Goal: Task Accomplishment & Management: Complete application form

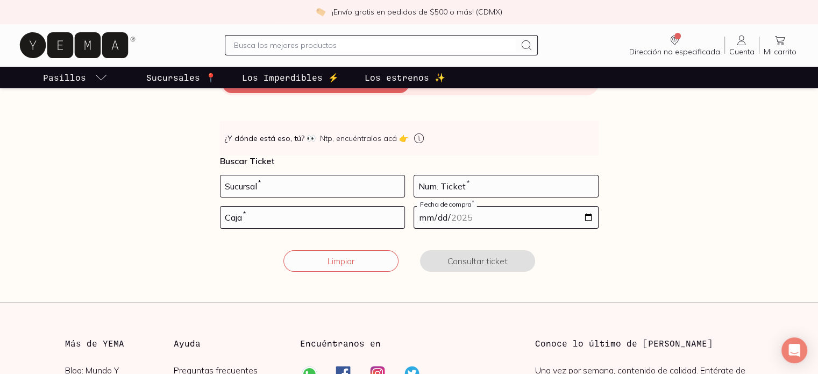
scroll to position [159, 0]
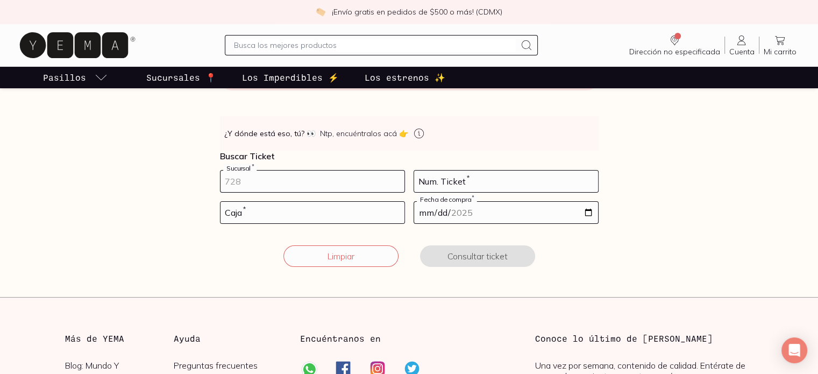
click at [263, 176] on input "number" at bounding box center [312, 181] width 184 height 22
type input "10002"
click at [434, 182] on input "number" at bounding box center [506, 181] width 184 height 22
type input "34"
click at [297, 210] on input "number" at bounding box center [312, 213] width 184 height 22
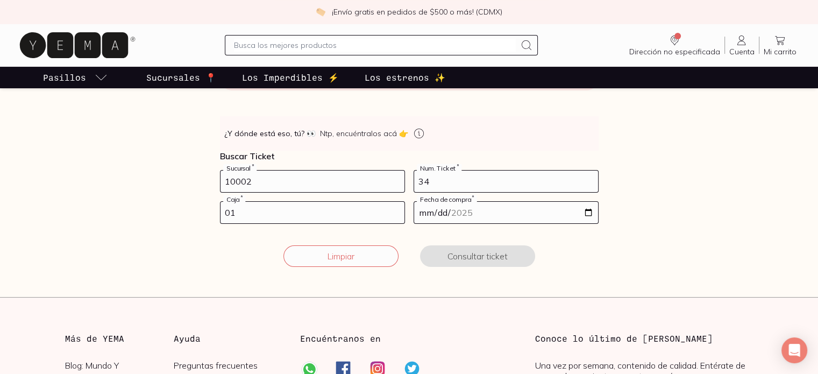
type input "01"
click at [428, 216] on input "date" at bounding box center [506, 213] width 184 height 22
type input "[DATE]"
click at [460, 257] on button "Consultar ticket" at bounding box center [477, 256] width 115 height 22
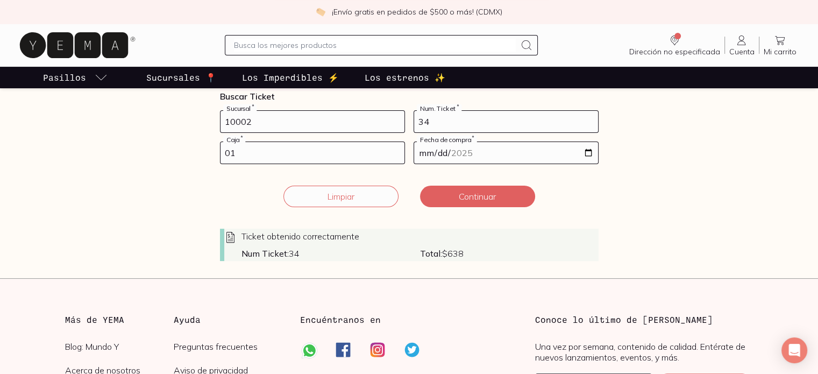
scroll to position [212, 0]
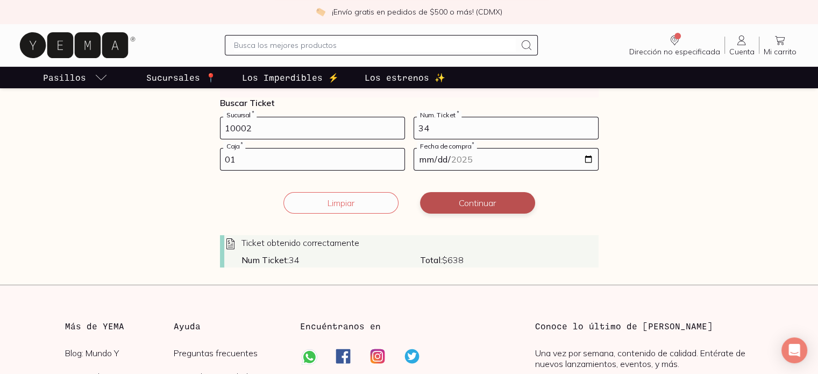
click at [495, 202] on button "Continuar" at bounding box center [477, 203] width 115 height 22
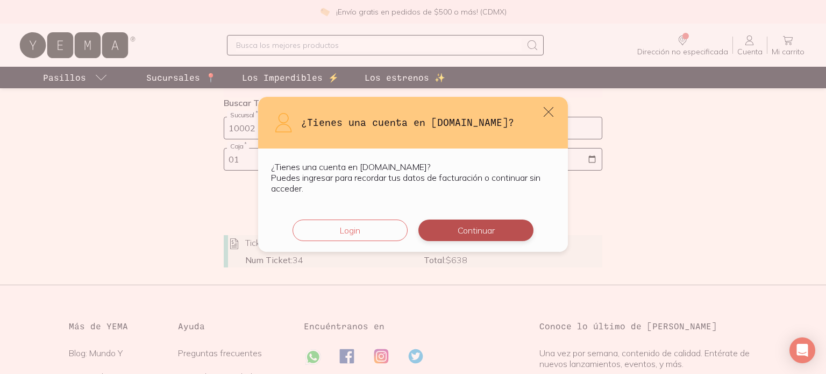
click at [464, 229] on button "Continuar" at bounding box center [475, 230] width 115 height 22
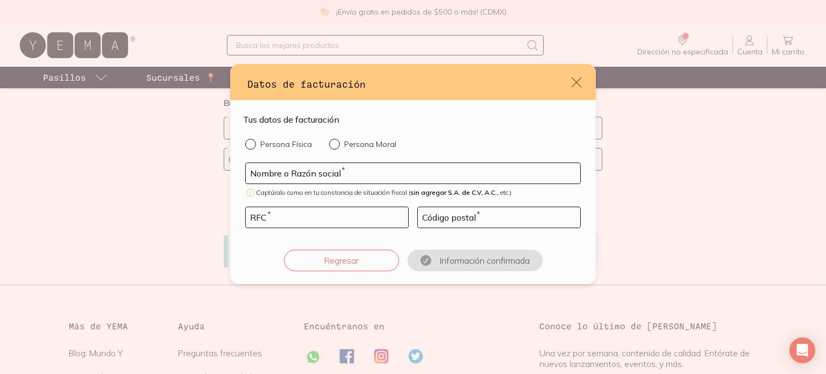
click at [340, 146] on div "default" at bounding box center [336, 144] width 15 height 11
click at [338, 146] on input "Persona Moral" at bounding box center [333, 143] width 9 height 9
radio input "true"
click at [327, 168] on input "default" at bounding box center [413, 173] width 334 height 20
type input "INGREDION [GEOGRAPHIC_DATA]"
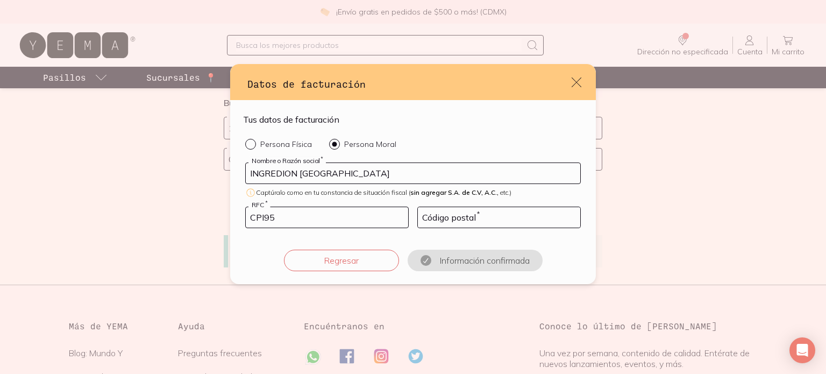
click at [292, 224] on input "CPI95" at bounding box center [327, 217] width 162 height 20
drag, startPoint x: 288, startPoint y: 216, endPoint x: 203, endPoint y: 215, distance: 84.9
click at [203, 215] on div "Datos de facturación Tus datos de facturación Persona Física Persona Moral INGR…" at bounding box center [413, 187] width 826 height 374
paste input "0901F3A"
type input "CPI950901F3A"
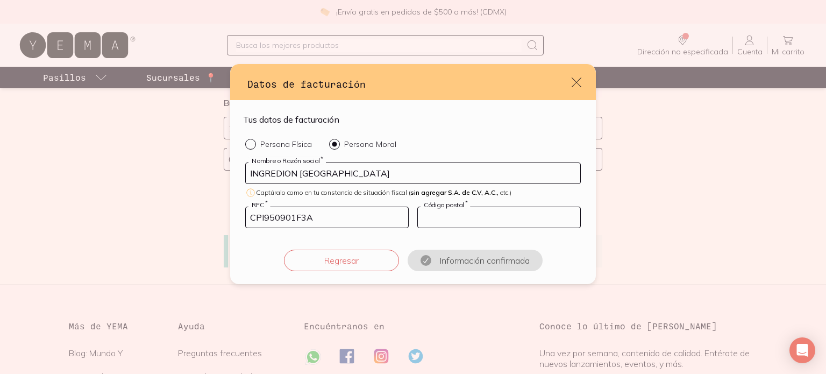
click at [461, 214] on input "default" at bounding box center [499, 217] width 162 height 20
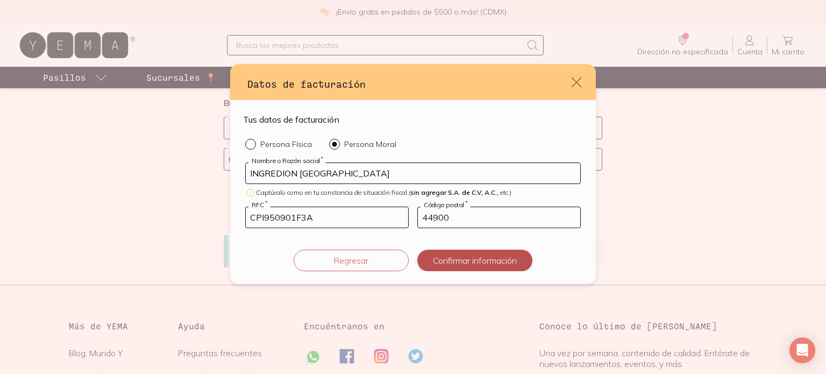
type input "44900"
click at [470, 260] on button "Confirmar información" at bounding box center [474, 260] width 115 height 22
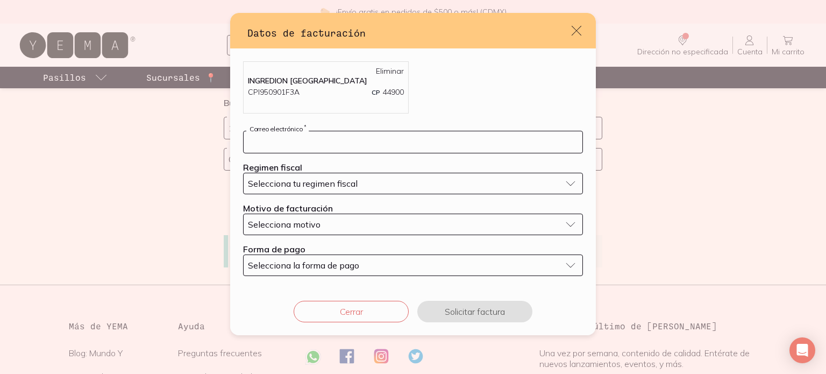
click at [323, 144] on input "default" at bounding box center [412, 142] width 339 height 22
type input "[PERSON_NAME][EMAIL_ADDRESS][PERSON_NAME][DOMAIN_NAME]"
click at [304, 185] on span "Selecciona tu regimen fiscal" at bounding box center [303, 183] width 110 height 11
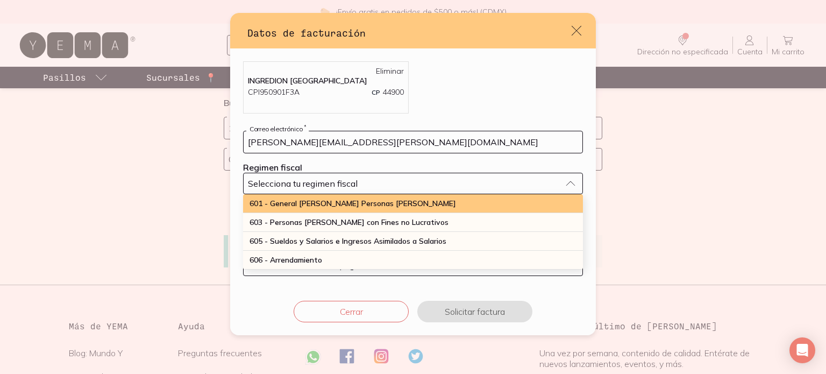
click at [306, 202] on span "601 - General [PERSON_NAME] Personas [PERSON_NAME]" at bounding box center [352, 203] width 206 height 10
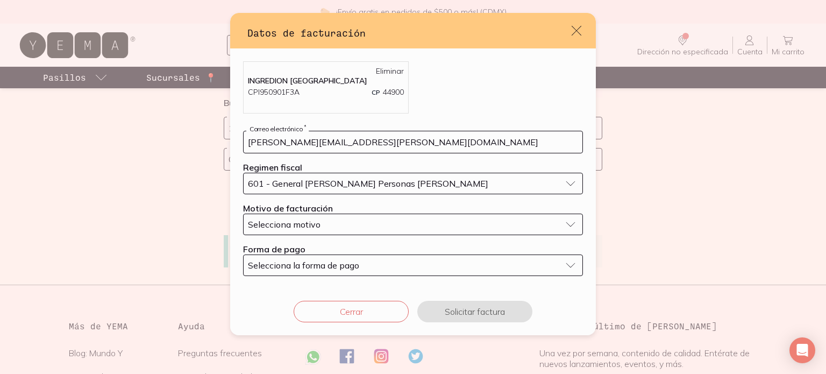
click at [294, 229] on span "Selecciona motivo" at bounding box center [284, 224] width 73 height 11
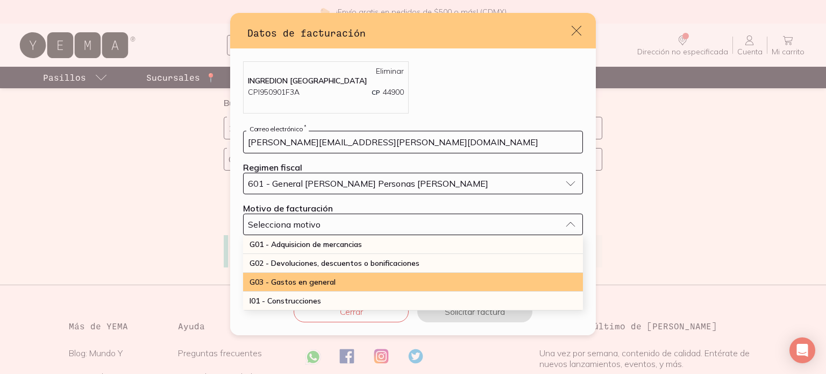
click at [298, 277] on span "G03 - Gastos en general" at bounding box center [292, 282] width 86 height 10
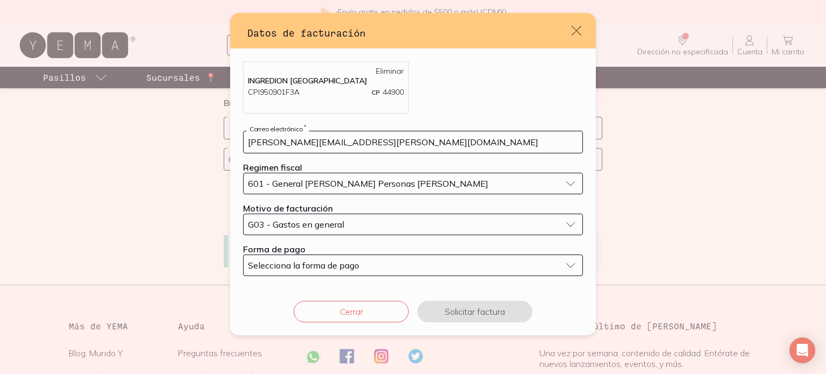
click at [299, 266] on span "Selecciona la forma de pago" at bounding box center [303, 265] width 111 height 11
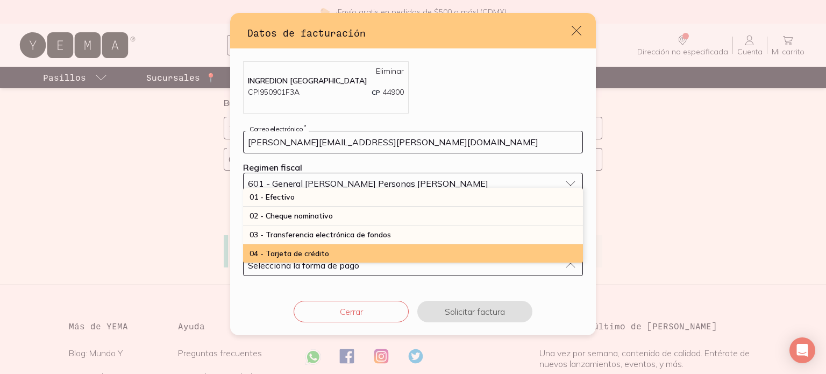
click at [298, 251] on span "04 - Tarjeta de crédito" at bounding box center [289, 253] width 80 height 10
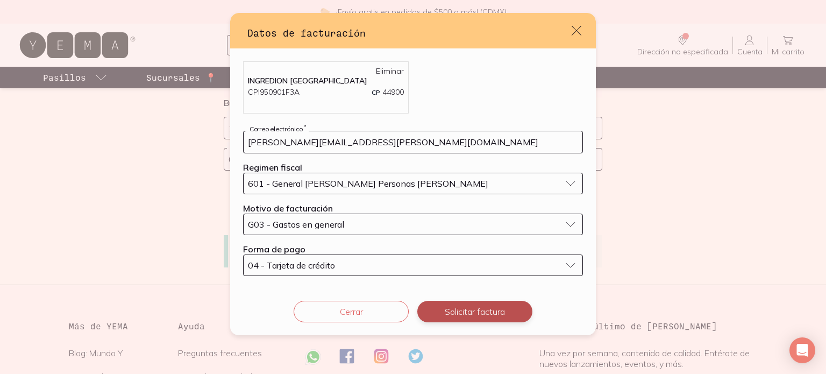
click at [450, 311] on button "Solicitar factura" at bounding box center [474, 311] width 115 height 22
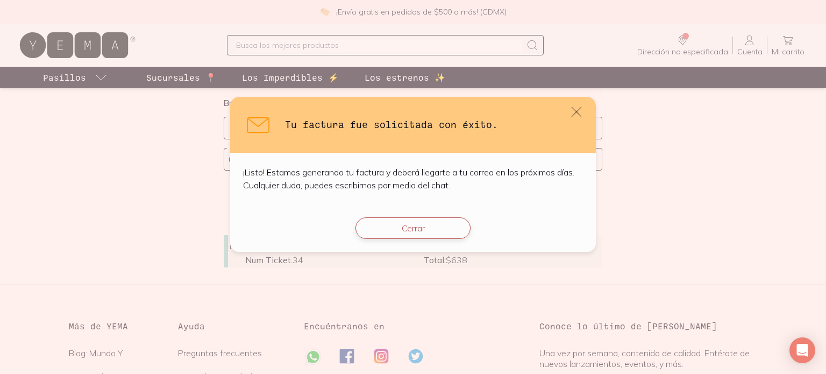
click at [436, 230] on button "Cerrar" at bounding box center [412, 228] width 115 height 22
